Goal: Information Seeking & Learning: Learn about a topic

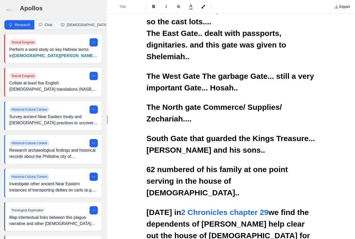
scroll to position [861, 0]
click at [215, 208] on span "2 Chronicles chapter 29" at bounding box center [224, 212] width 87 height 9
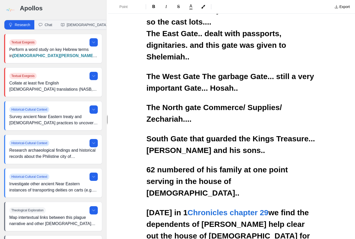
click at [187, 208] on span "[DATE] in 1" at bounding box center [166, 212] width 41 height 9
click at [95, 74] on icon at bounding box center [94, 76] width 4 height 4
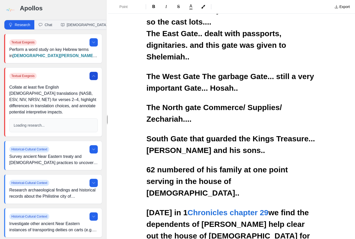
click at [70, 118] on div "Loading research..." at bounding box center [54, 124] width 88 height 13
click at [82, 84] on p "Collate at least five English [DEMOGRAPHIC_DATA] translations (NASB, ESV, NIV, …" at bounding box center [53, 99] width 88 height 31
click at [83, 122] on p "Loading research..." at bounding box center [54, 124] width 80 height 5
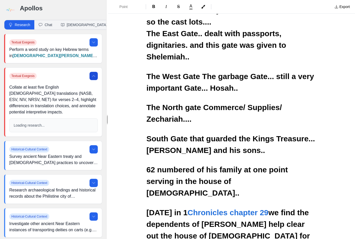
click at [86, 87] on p "Collate at least five English [DEMOGRAPHIC_DATA] translations (NASB, ESV, NIV, …" at bounding box center [53, 99] width 88 height 31
click at [95, 74] on icon at bounding box center [94, 76] width 4 height 4
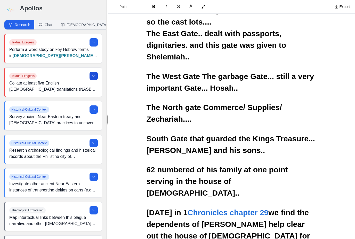
click at [93, 74] on icon at bounding box center [94, 76] width 4 height 4
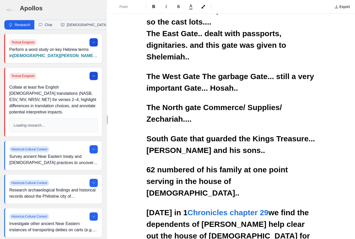
click at [95, 41] on icon at bounding box center [94, 42] width 4 height 4
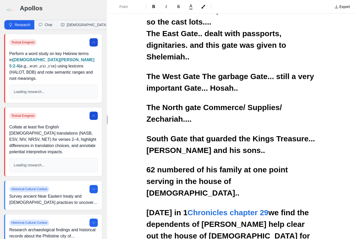
scroll to position [17, 0]
click at [184, 185] on button "Quote verse" at bounding box center [185, 189] width 40 height 9
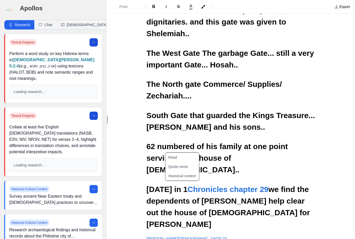
scroll to position [884, 0]
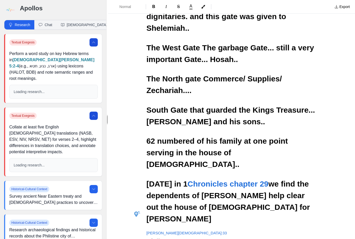
scroll to position [889, 0]
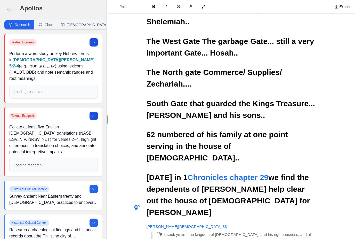
scroll to position [895, 0]
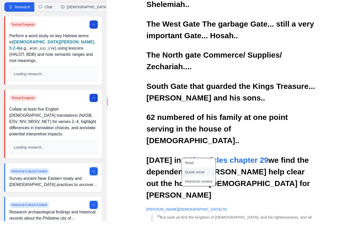
click at [199, 185] on button "Quote verse" at bounding box center [202, 189] width 40 height 9
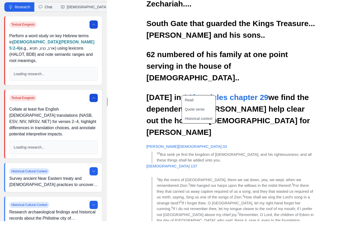
scroll to position [958, 0]
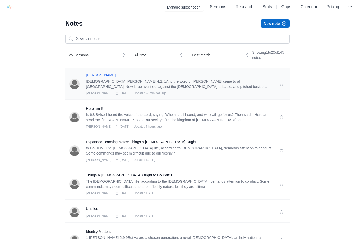
click at [237, 77] on h3 "[PERSON_NAME]." at bounding box center [179, 74] width 187 height 5
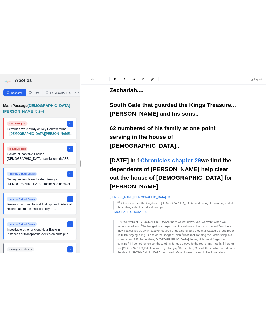
scroll to position [958, 0]
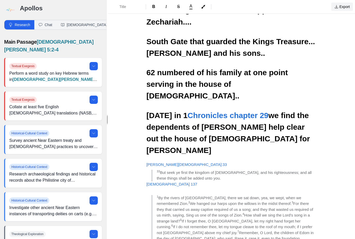
click at [348, 6] on button "Export" at bounding box center [342, 7] width 22 height 8
click at [327, 29] on link "Pulpit Mode" at bounding box center [327, 26] width 49 height 9
